Goal: Book appointment/travel/reservation

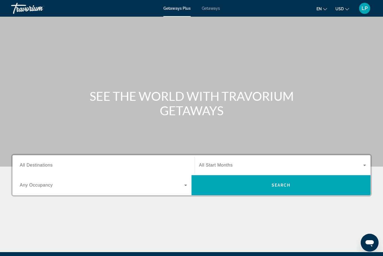
click at [30, 166] on span "All Destinations" at bounding box center [36, 165] width 33 height 5
click at [30, 166] on input "Destination All Destinations" at bounding box center [103, 165] width 167 height 7
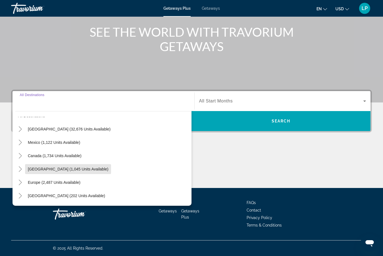
scroll to position [25, 0]
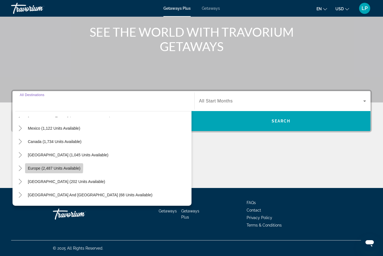
click at [34, 166] on span "Europe (2,487 units available)" at bounding box center [54, 168] width 53 height 4
type input "**********"
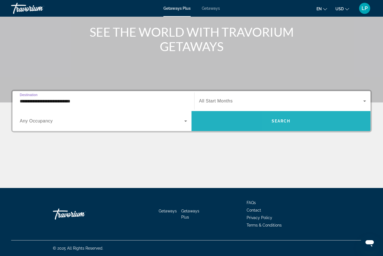
click at [307, 117] on span "Search widget" at bounding box center [280, 121] width 179 height 13
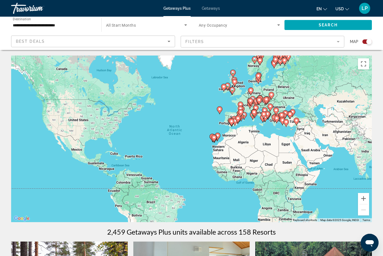
click at [342, 43] on mat-form-field "Filters" at bounding box center [262, 42] width 164 height 12
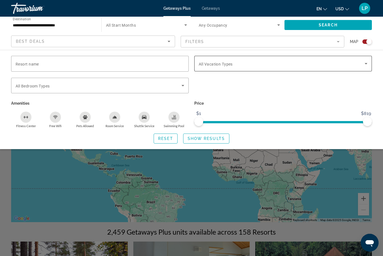
click at [366, 64] on icon "Search widget" at bounding box center [365, 63] width 3 height 1
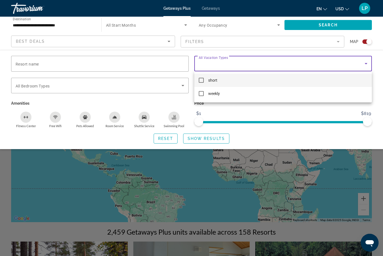
click at [363, 64] on div at bounding box center [191, 128] width 383 height 256
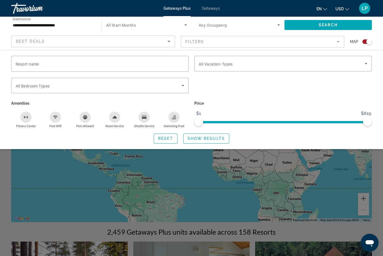
click at [38, 183] on div "Search widget" at bounding box center [191, 169] width 383 height 173
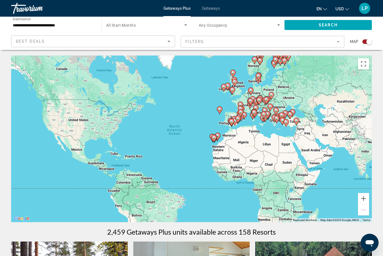
click at [341, 41] on mat-form-field "Filters" at bounding box center [262, 42] width 164 height 12
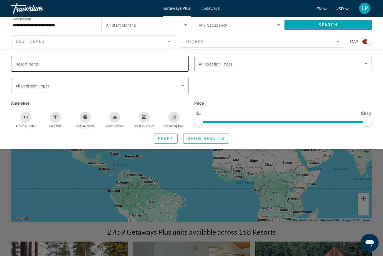
click at [96, 62] on input "Resort name" at bounding box center [100, 64] width 168 height 7
click at [26, 208] on div "Search widget" at bounding box center [191, 169] width 383 height 173
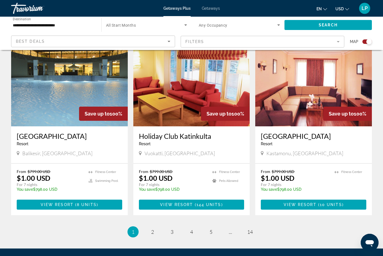
scroll to position [814, 0]
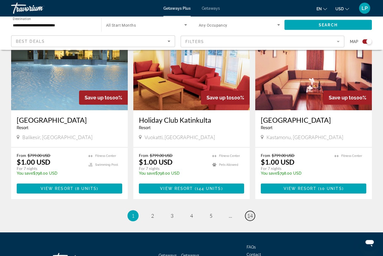
click at [252, 212] on link "page 14" at bounding box center [250, 217] width 10 height 10
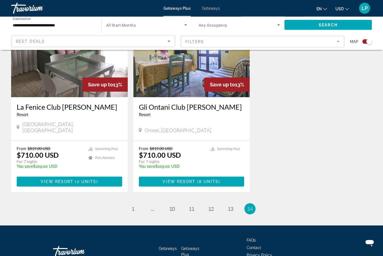
scroll to position [234, 0]
click at [197, 175] on span "Main content" at bounding box center [191, 181] width 105 height 13
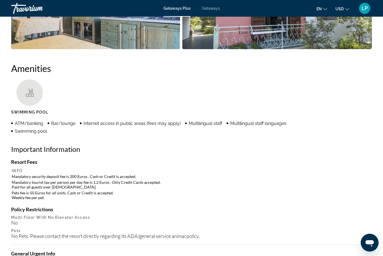
scroll to position [462, 0]
